Goal: Task Accomplishment & Management: Manage account settings

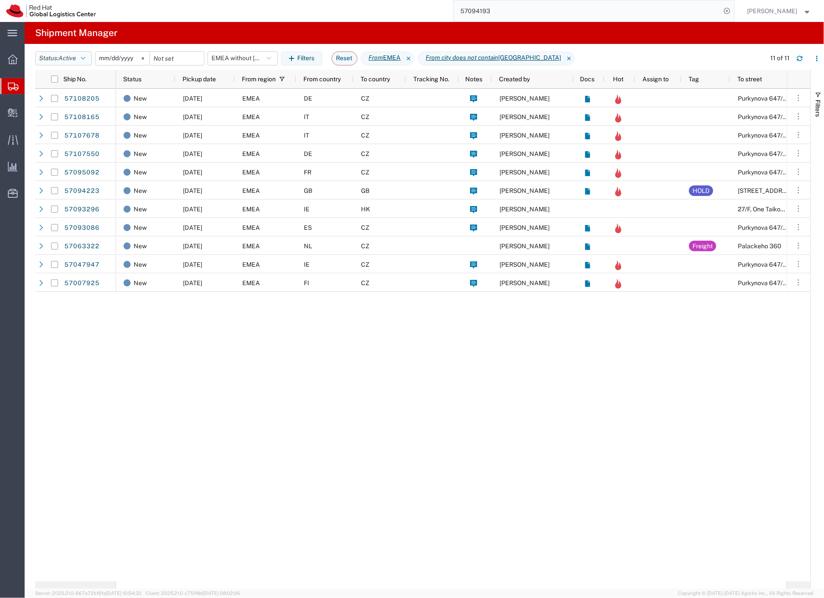
click at [76, 58] on span "Active" at bounding box center [67, 58] width 18 height 7
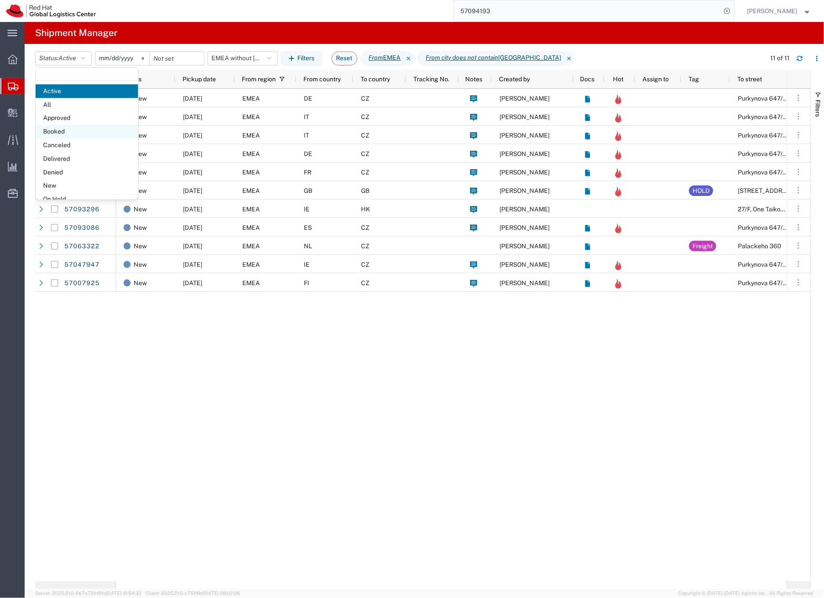
click at [61, 133] on span "Booked" at bounding box center [87, 132] width 102 height 14
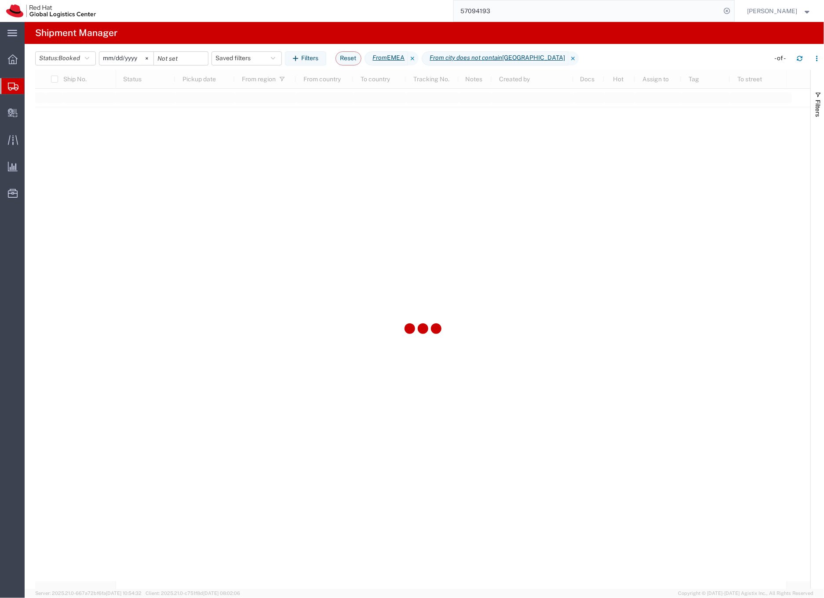
click at [127, 57] on input "2023-06-14" at bounding box center [126, 58] width 54 height 13
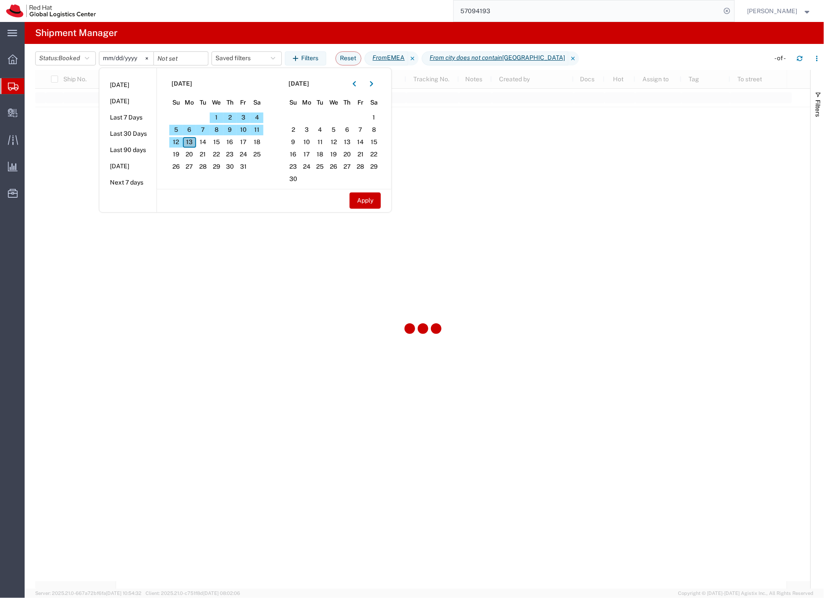
click at [192, 142] on span "13" at bounding box center [190, 142] width 14 height 11
click at [364, 202] on button "Apply" at bounding box center [364, 201] width 31 height 16
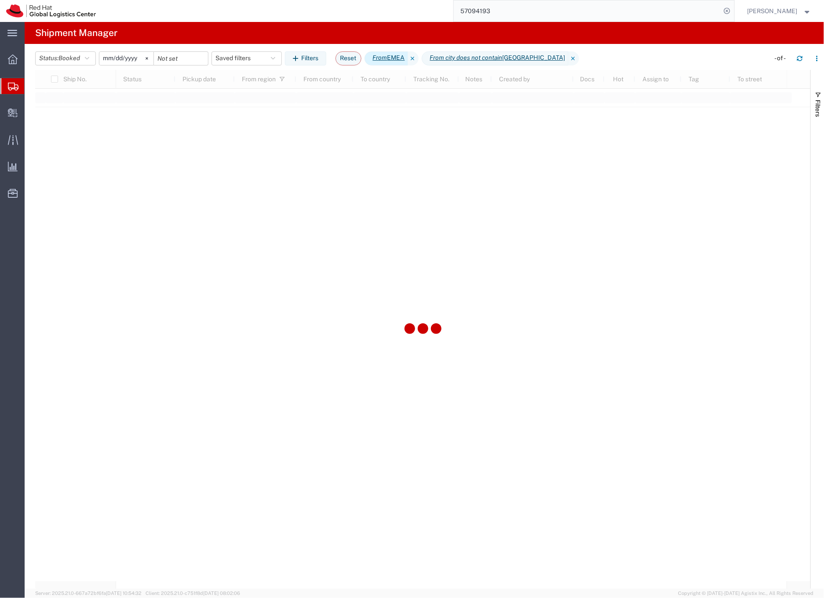
click at [393, 59] on span "From EMEA" at bounding box center [386, 58] width 44 height 14
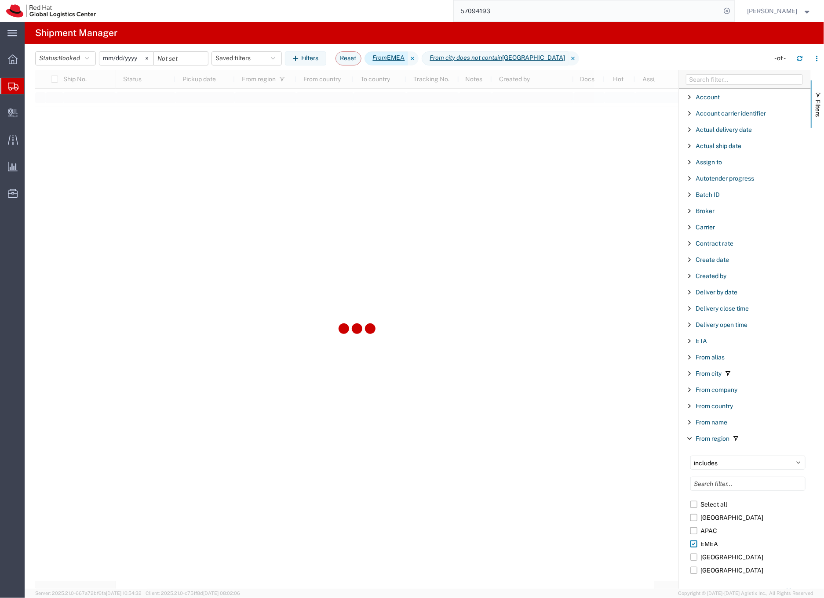
scroll to position [190, 0]
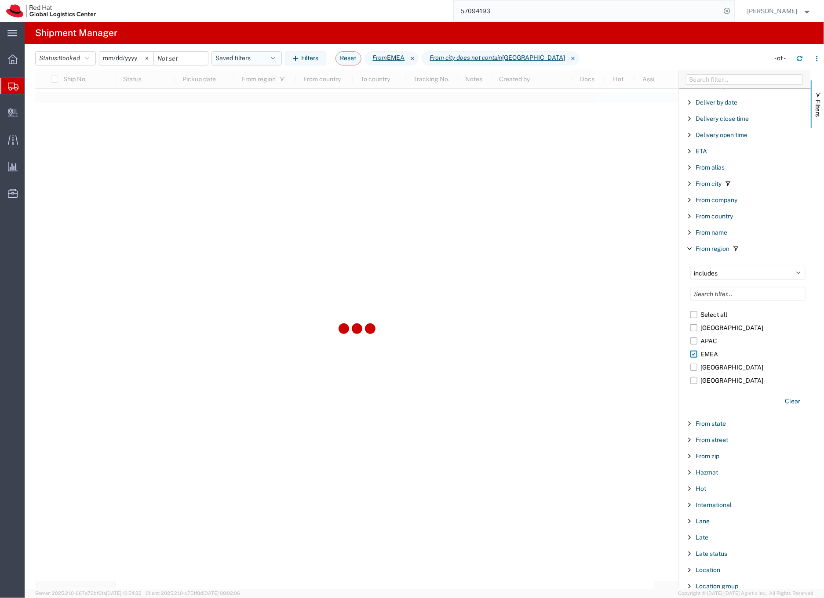
click at [244, 56] on button "Saved filters" at bounding box center [246, 58] width 70 height 14
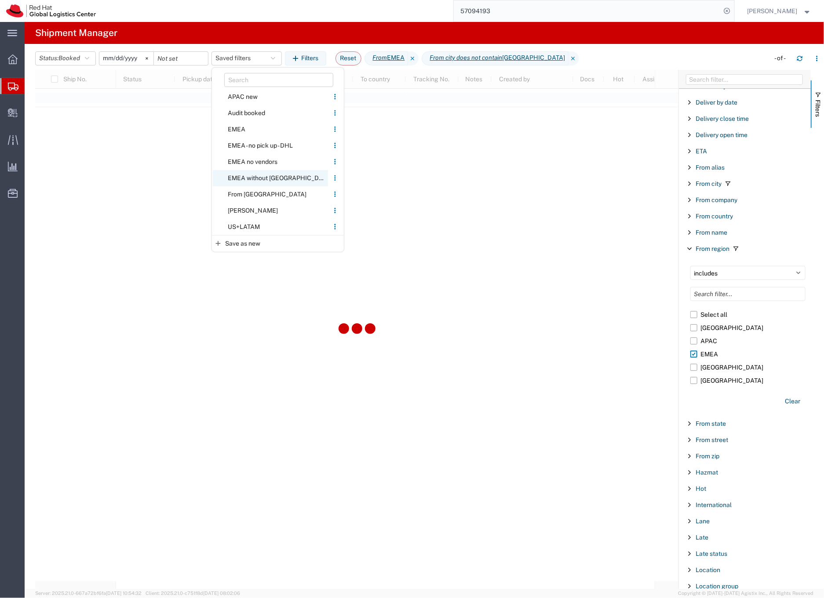
click at [238, 174] on span "EMEA without Brno" at bounding box center [270, 178] width 115 height 16
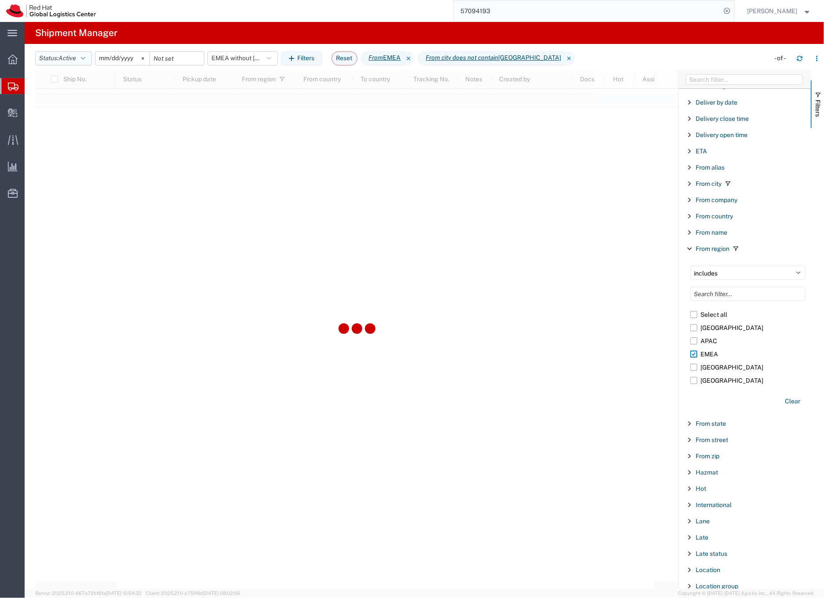
click at [85, 58] on icon "button" at bounding box center [83, 58] width 4 height 6
click at [66, 133] on span "Booked" at bounding box center [87, 132] width 102 height 14
click at [135, 58] on input "2023-06-14" at bounding box center [126, 58] width 54 height 13
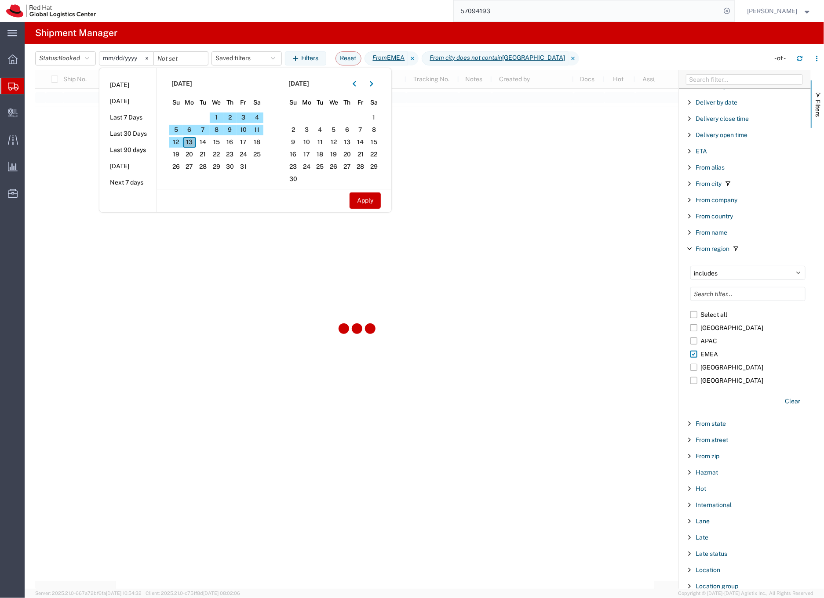
click at [189, 143] on span "13" at bounding box center [190, 142] width 14 height 11
click at [193, 142] on span "13" at bounding box center [190, 142] width 14 height 11
click at [369, 201] on button "Apply" at bounding box center [364, 201] width 31 height 16
type input "2025-10-13"
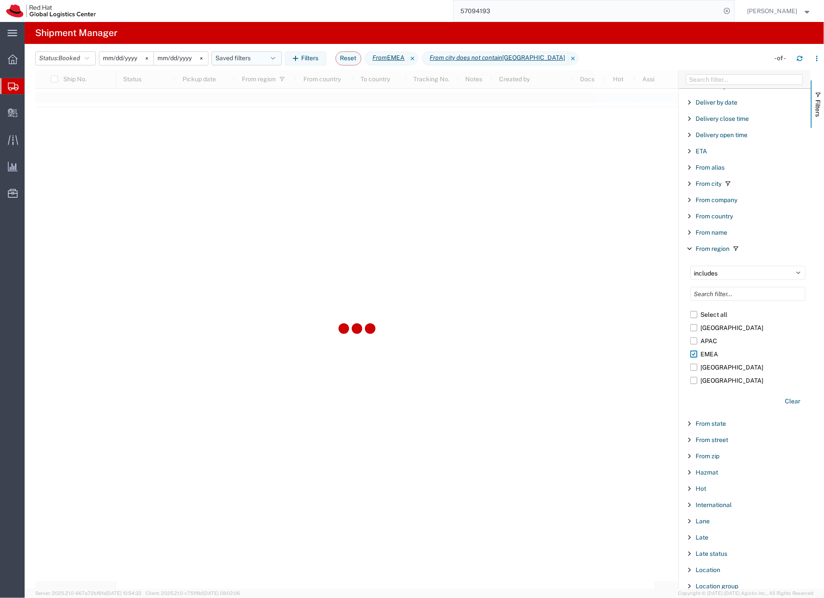
click at [252, 58] on button "Saved filters" at bounding box center [246, 58] width 70 height 14
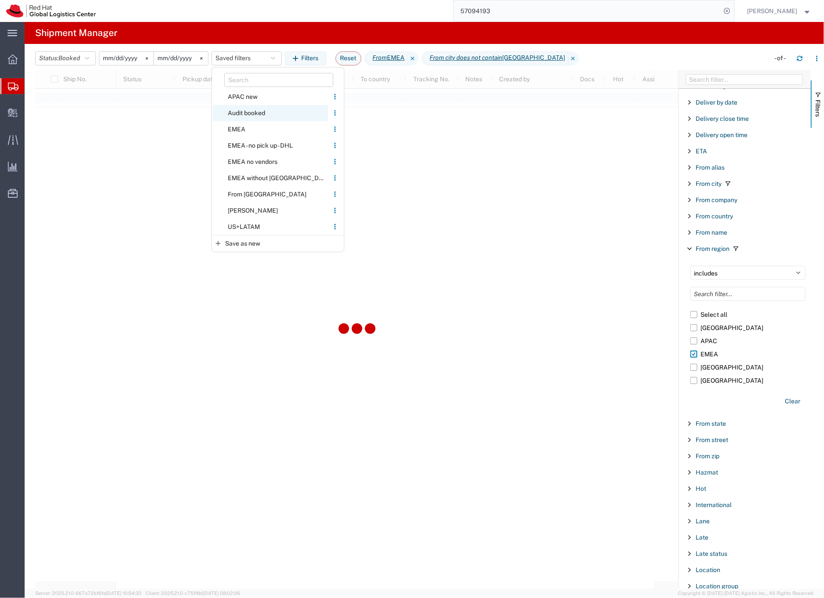
click at [251, 111] on span "Audit booked" at bounding box center [270, 113] width 115 height 16
type input "2025-01-01"
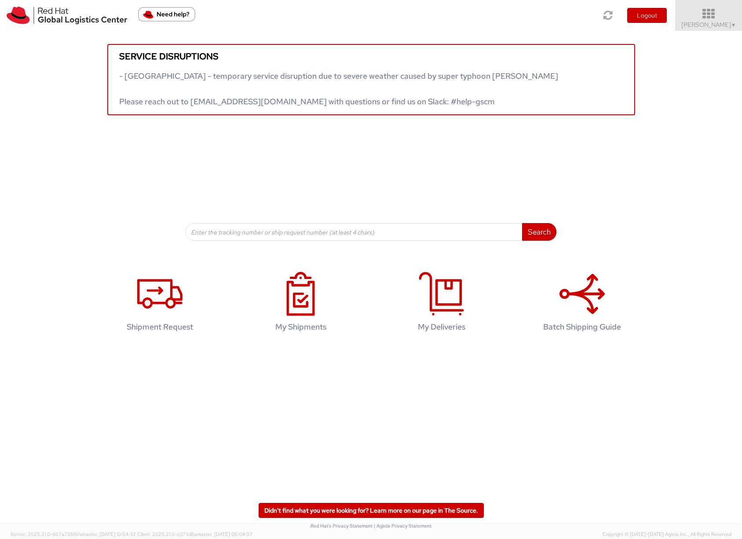
click at [707, 23] on span "Sona Mala ▼" at bounding box center [708, 25] width 55 height 8
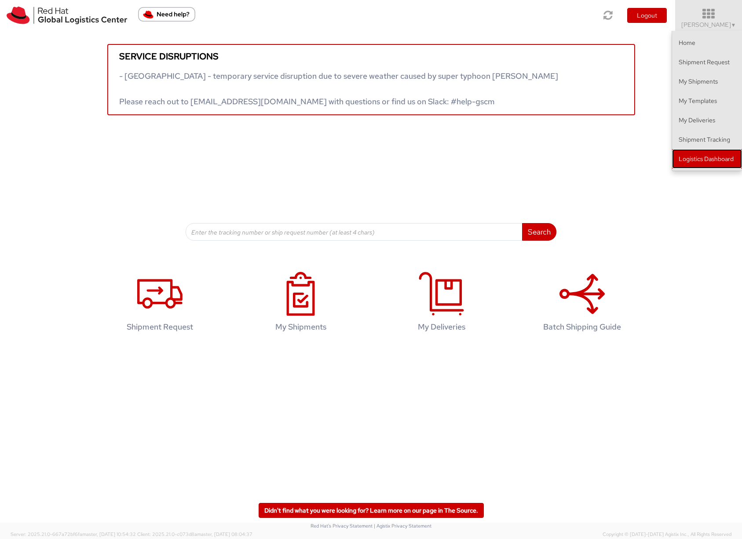
click at [715, 159] on link "Logistics Dashboard" at bounding box center [707, 158] width 70 height 19
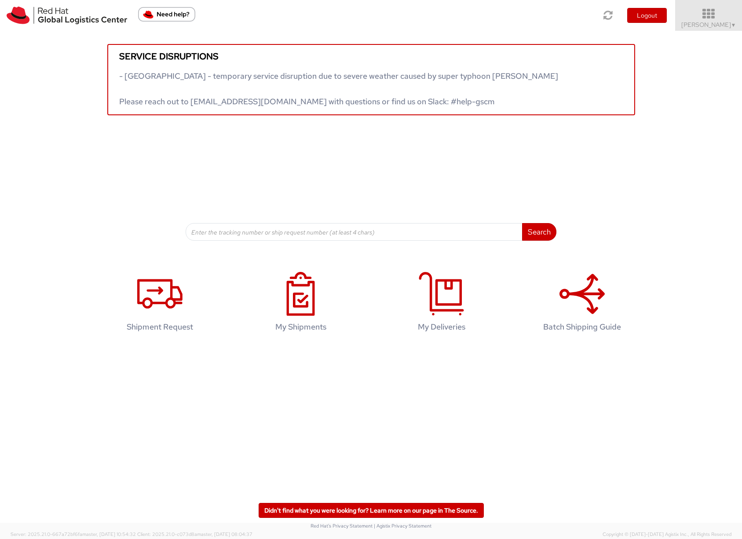
click at [725, 24] on span "Sona Mala ▼" at bounding box center [708, 25] width 55 height 8
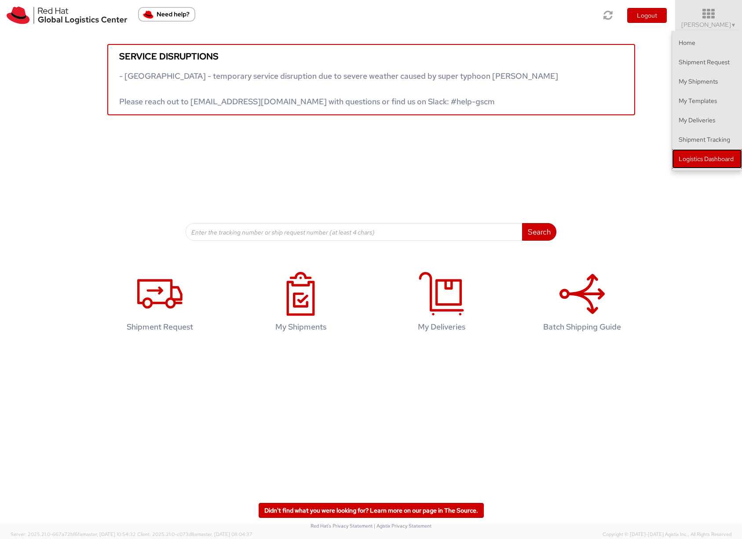
click at [696, 158] on link "Logistics Dashboard" at bounding box center [707, 158] width 70 height 19
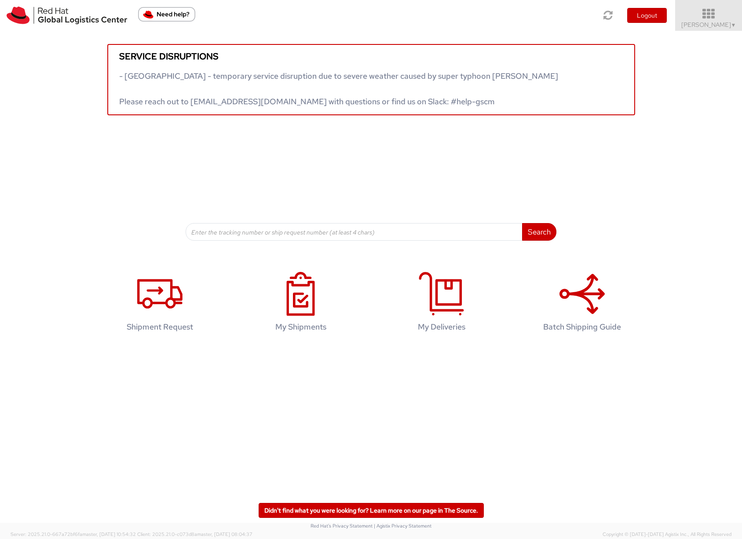
click at [699, 25] on link "Sona Mala ▼" at bounding box center [708, 15] width 67 height 31
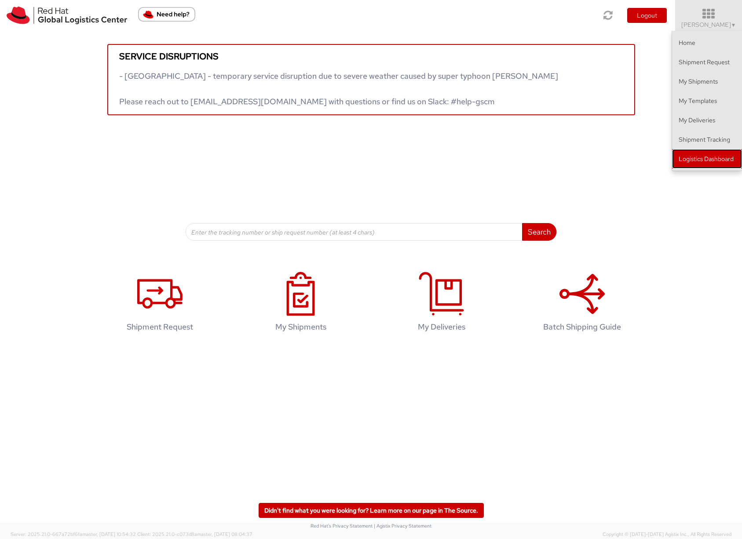
click at [683, 156] on link "Logistics Dashboard" at bounding box center [707, 158] width 70 height 19
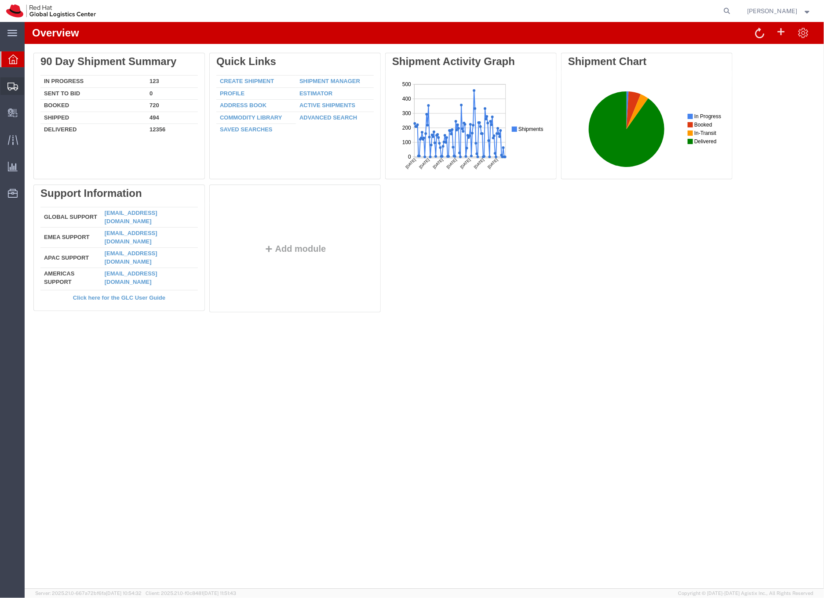
click at [10, 85] on icon at bounding box center [12, 87] width 11 height 8
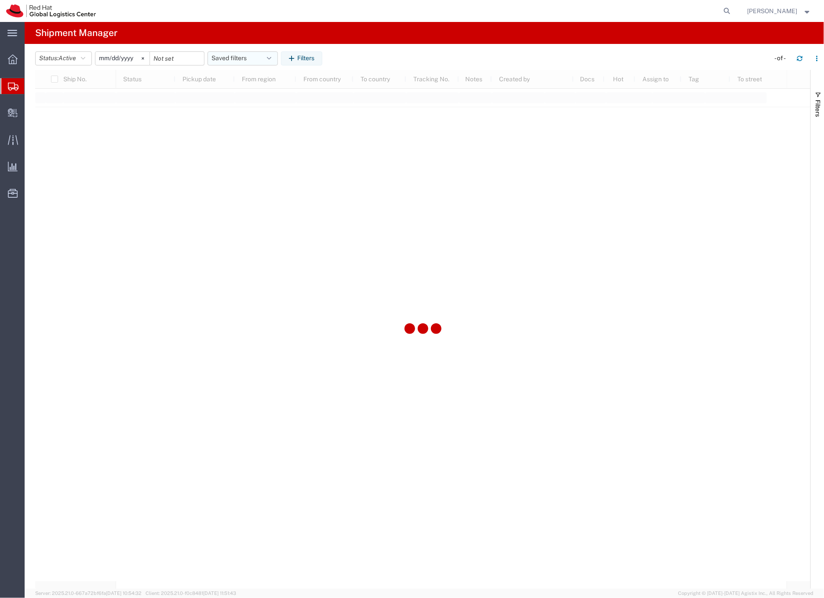
click at [237, 58] on button "Saved filters" at bounding box center [242, 58] width 70 height 14
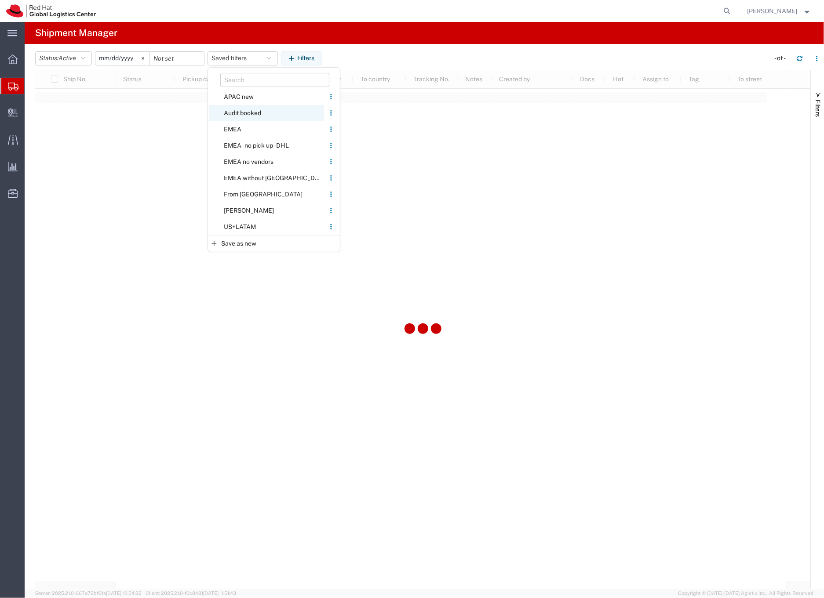
click at [247, 111] on span "Audit booked" at bounding box center [266, 113] width 115 height 16
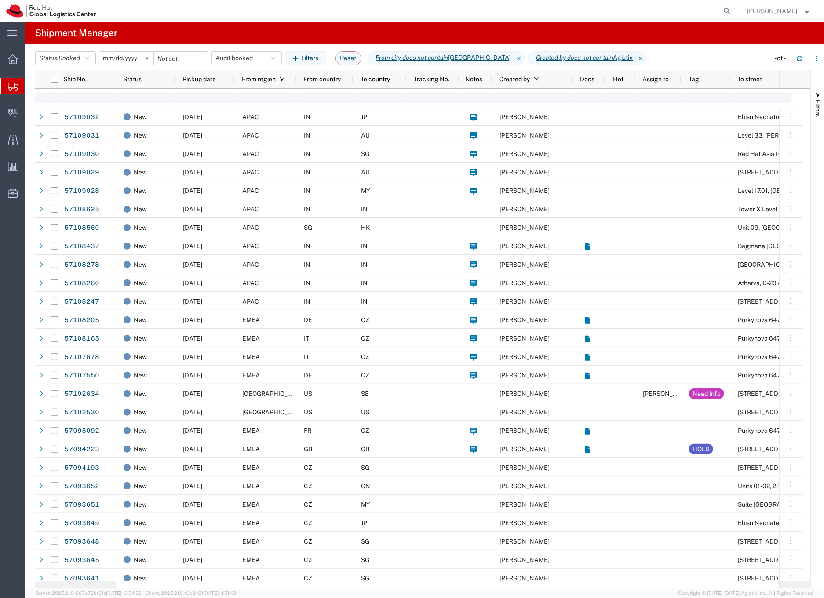
type input "[DATE]"
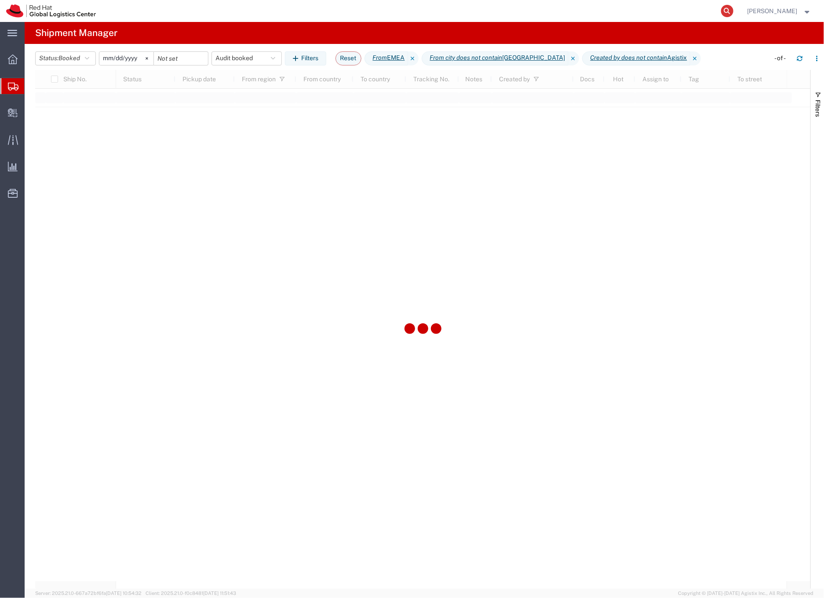
click at [733, 10] on icon at bounding box center [727, 11] width 12 height 12
click at [575, 10] on input "search" at bounding box center [587, 10] width 267 height 21
paste input "56890717"
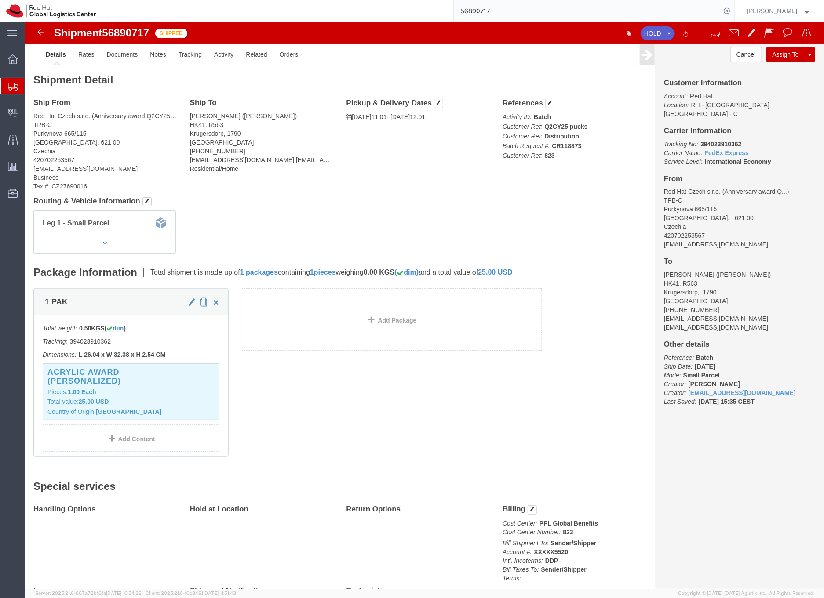
click b "394023910362"
copy b "394023910362"
click at [486, 10] on input "56890717" at bounding box center [587, 10] width 267 height 21
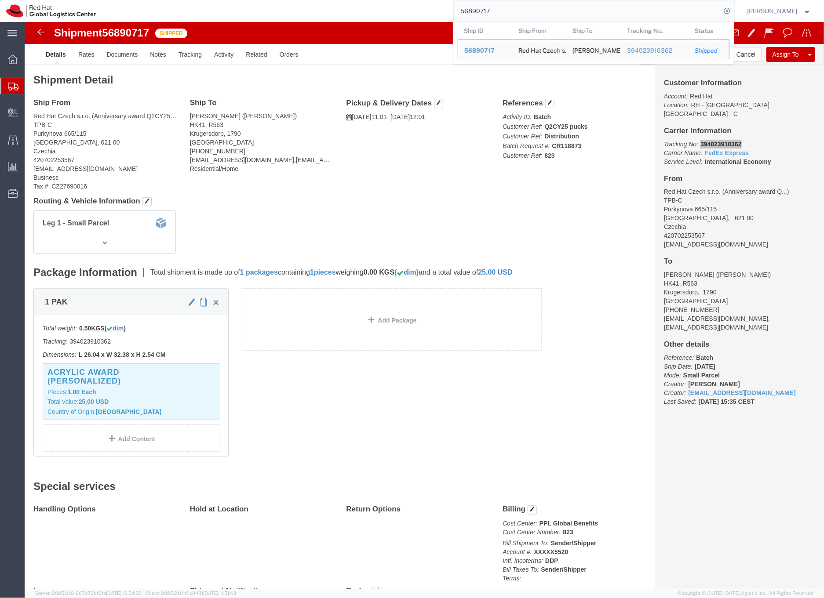
click at [486, 10] on input "56890717" at bounding box center [587, 10] width 267 height 21
paste input "6"
click b "394023931316"
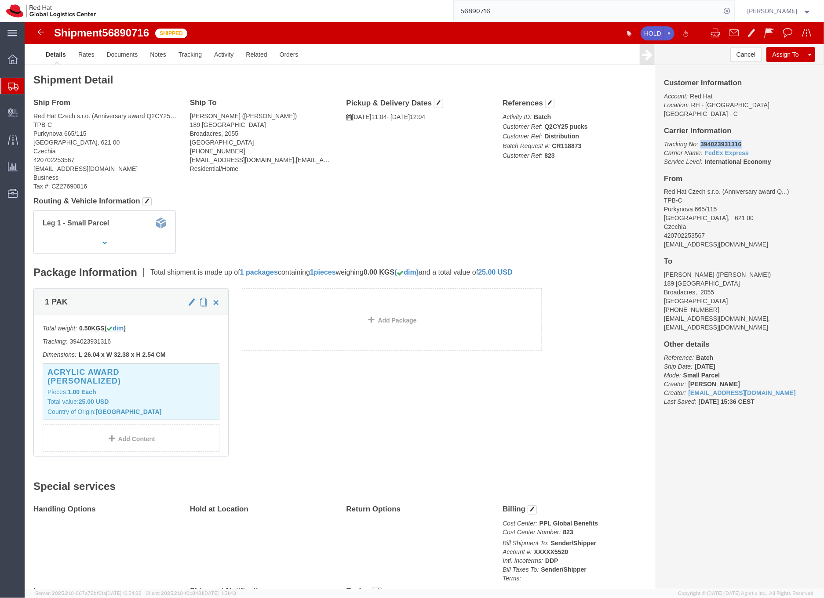
copy b "394023931316"
click at [493, 13] on input "56890716" at bounding box center [587, 10] width 267 height 21
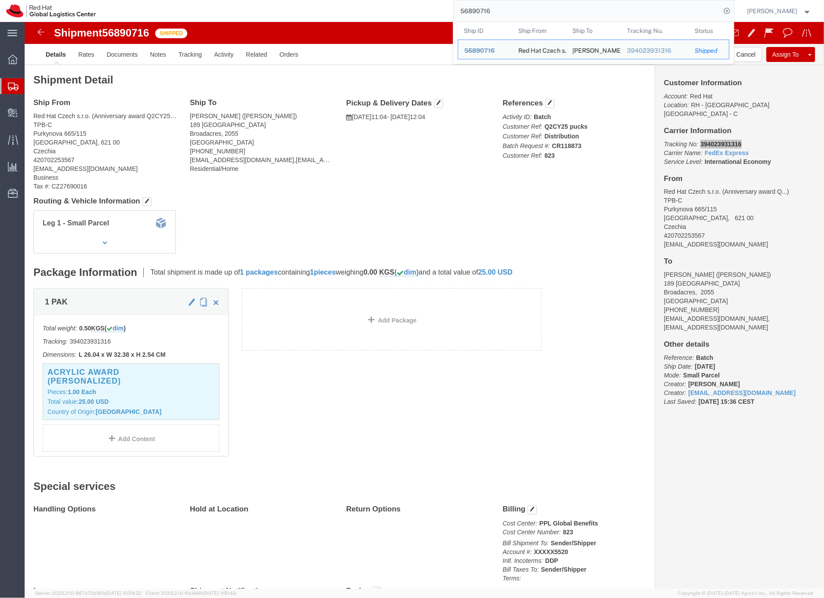
click at [493, 13] on input "56890716" at bounding box center [587, 10] width 267 height 21
paste input "7"
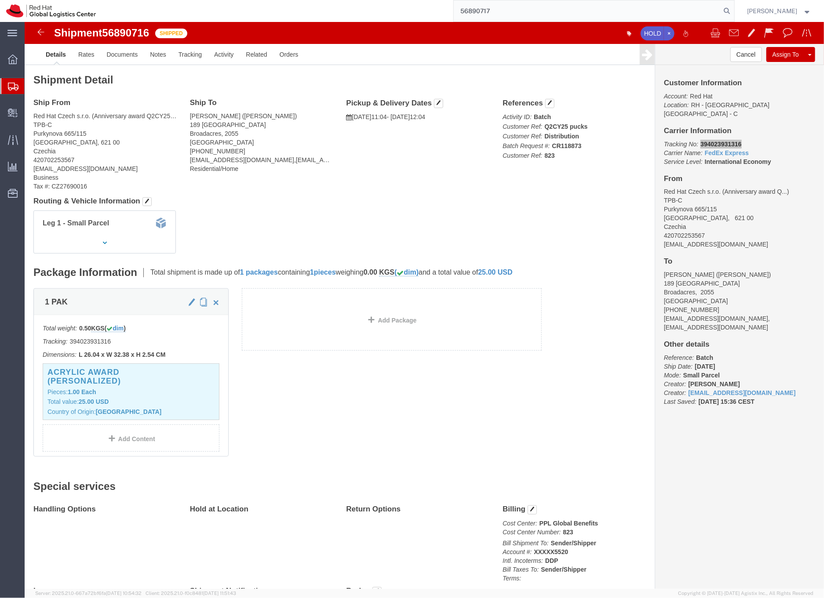
type input "56890717"
click b "394023910362"
copy b "394023910362"
click at [9, 89] on icon at bounding box center [13, 87] width 11 height 8
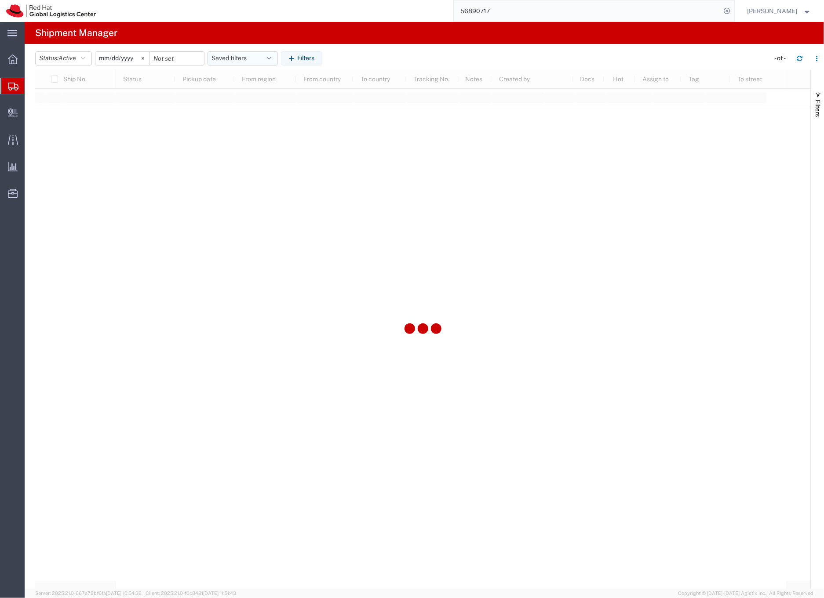
click at [243, 59] on button "Saved filters" at bounding box center [242, 58] width 70 height 14
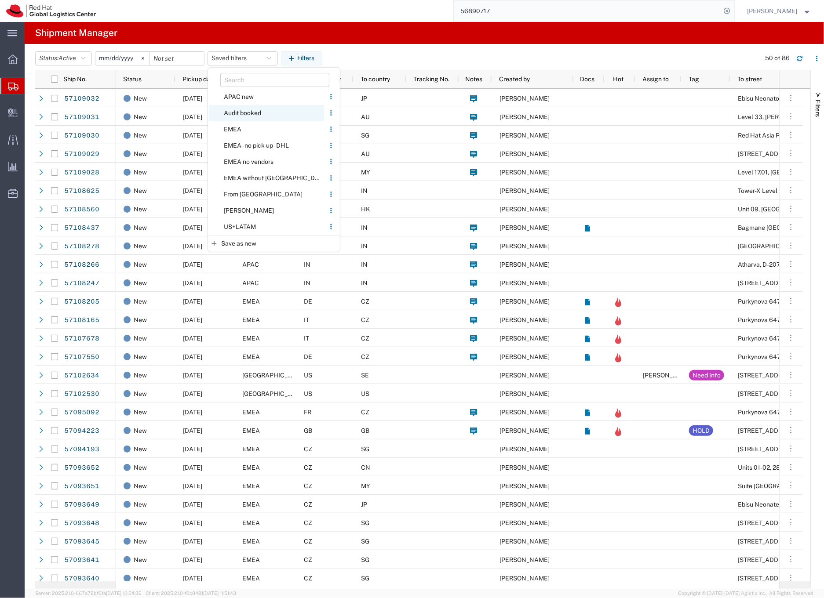
click at [237, 111] on span "Audit booked" at bounding box center [266, 113] width 115 height 16
type input "2025-01-01"
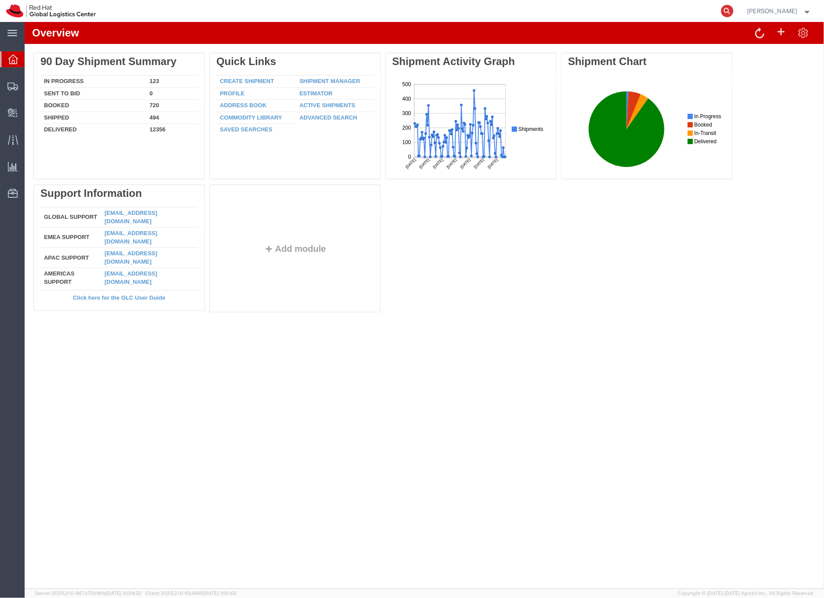
click at [733, 9] on icon at bounding box center [727, 11] width 12 height 12
click at [501, 11] on input "search" at bounding box center [587, 10] width 267 height 21
type input "394180704382"
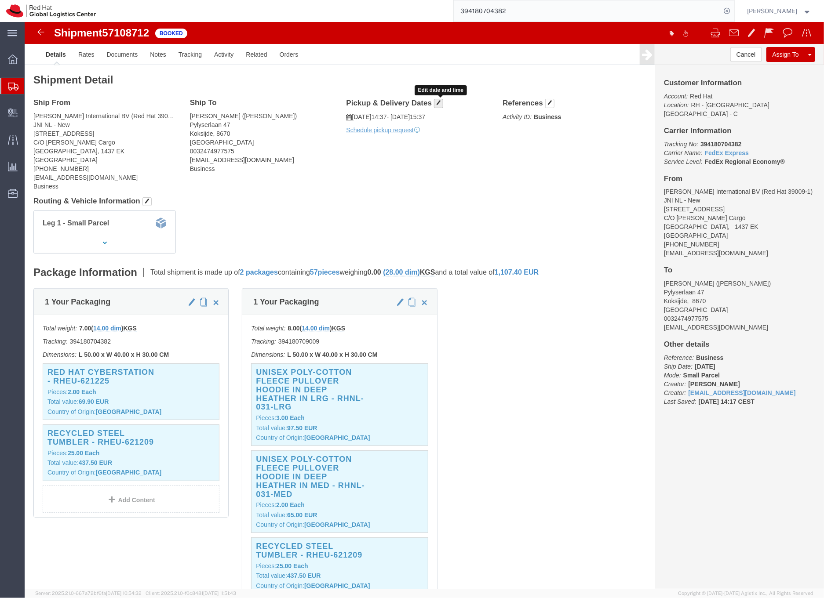
click span "button"
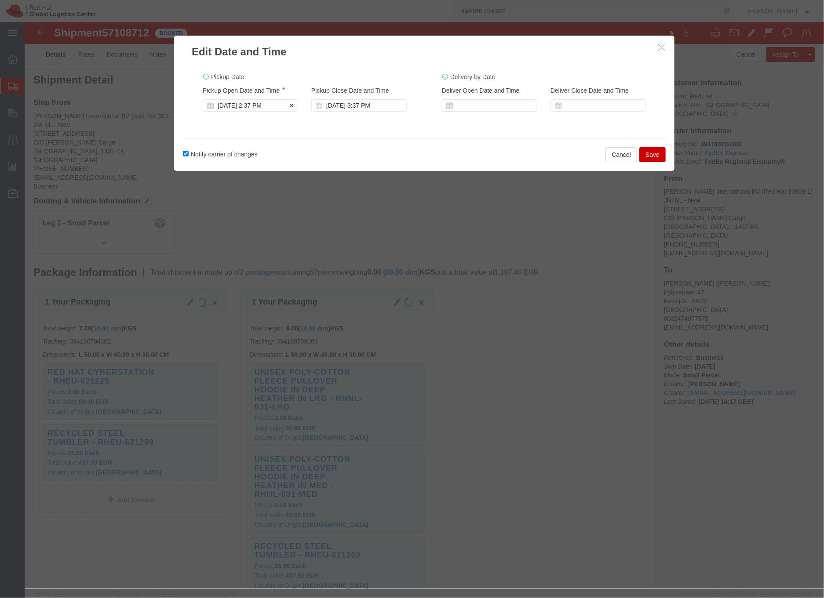
click div "[DATE] 2:37 PM"
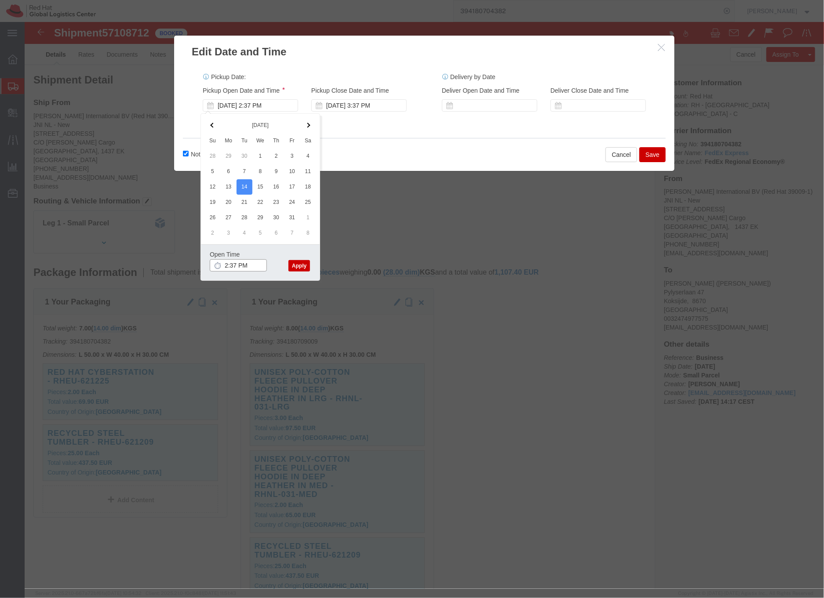
drag, startPoint x: 200, startPoint y: 245, endPoint x: 212, endPoint y: 245, distance: 11.9
click input "2:37 PM"
drag, startPoint x: 223, startPoint y: 244, endPoint x: 227, endPoint y: 241, distance: 5.3
click input "12:00:37 PM"
type input "12:00 PM"
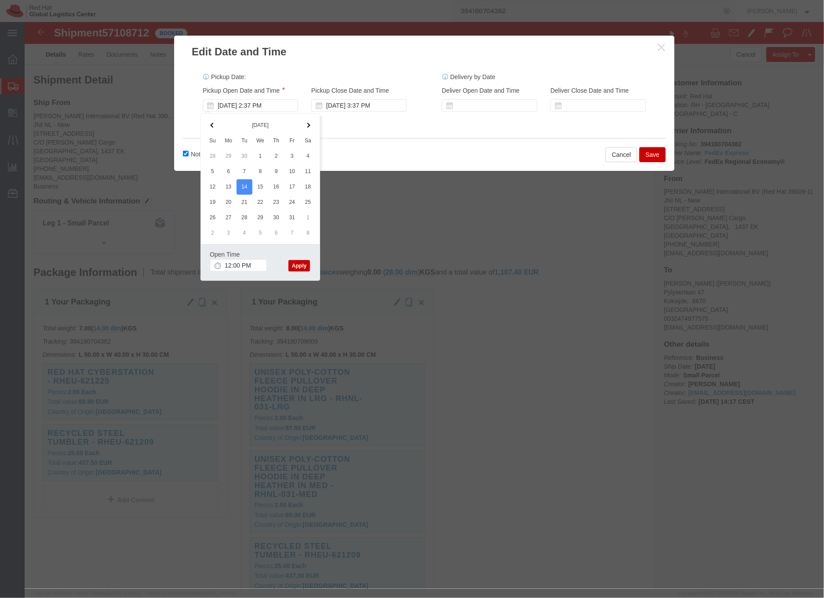
click button "Apply"
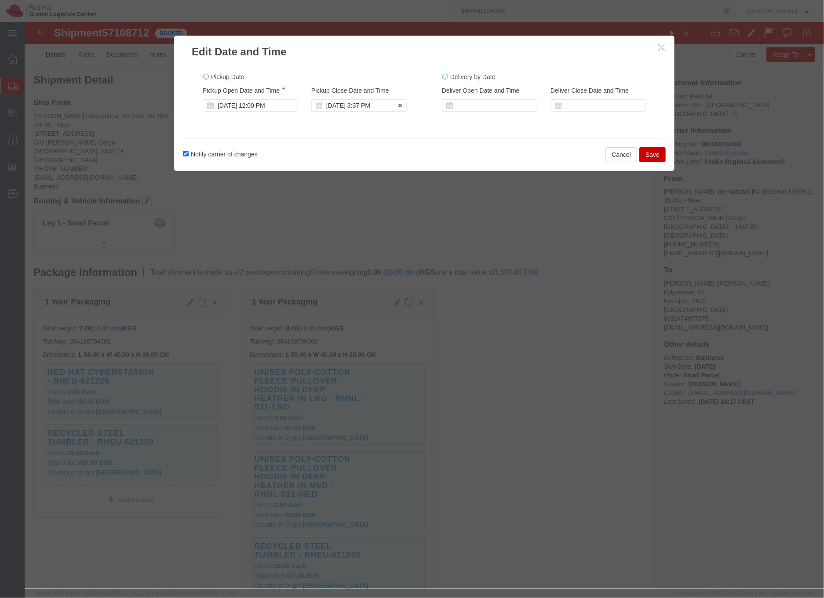
click div "[DATE] 3:37 PM"
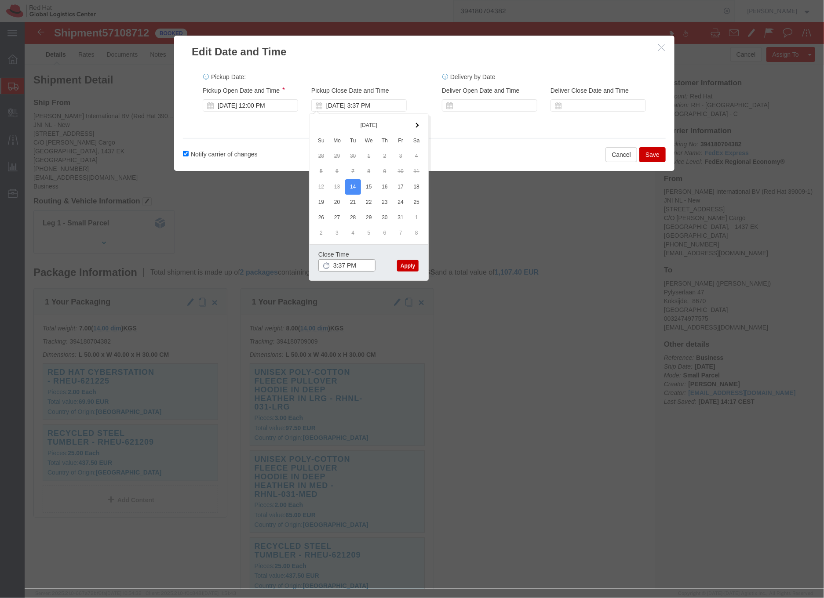
click input "3:37 PM"
type input "4:00 PM"
click button "Apply"
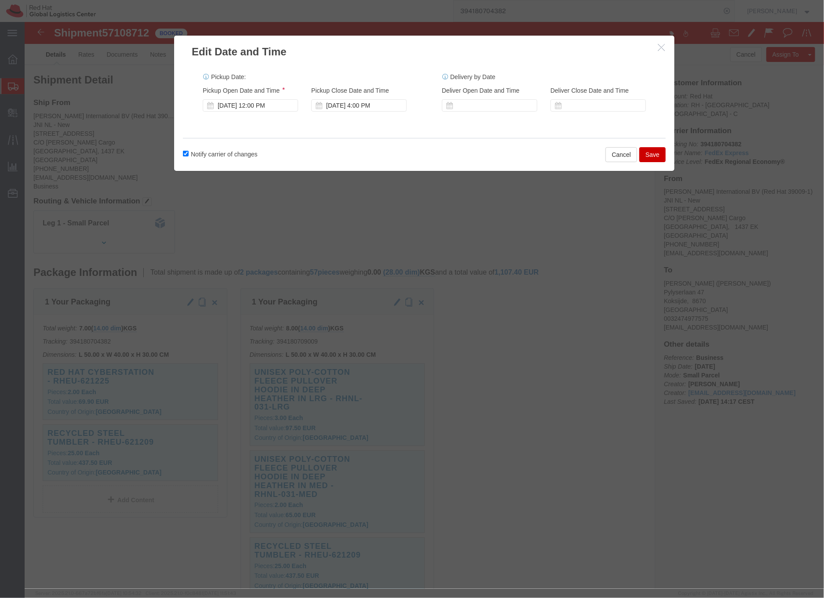
click button "Save"
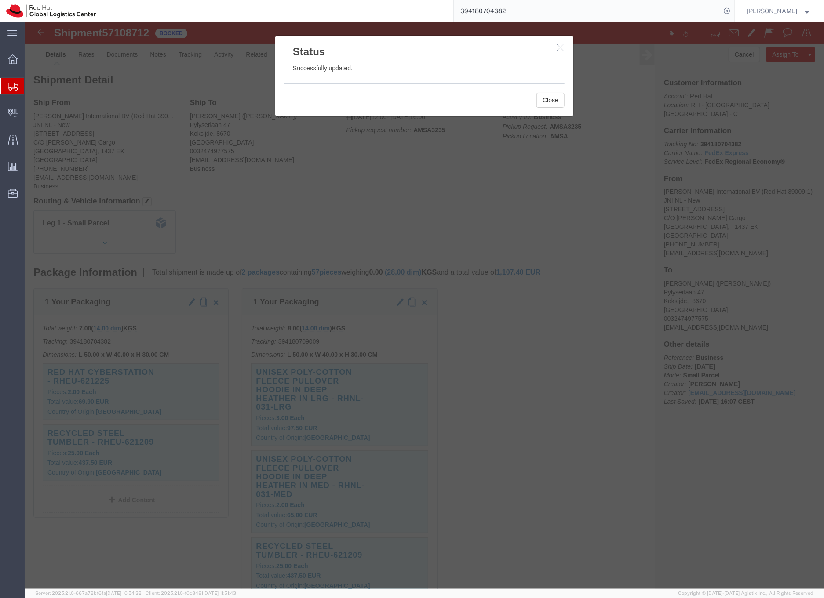
click icon "button"
